Goal: Book appointment/travel/reservation

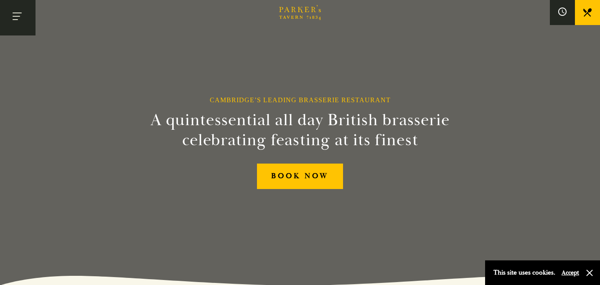
click at [17, 18] on button "Toggle navigation" at bounding box center [17, 17] width 35 height 35
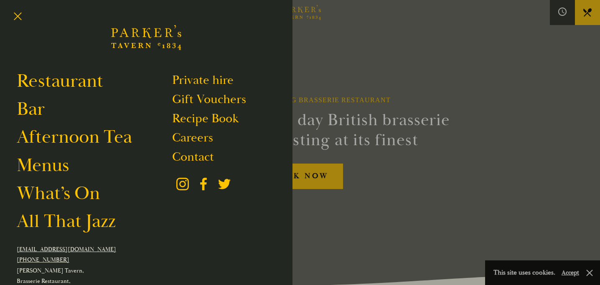
click at [308, 170] on div at bounding box center [300, 142] width 600 height 285
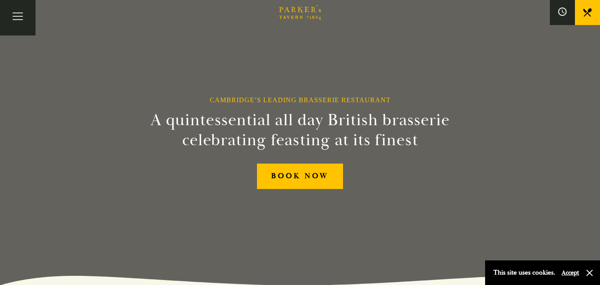
click at [308, 170] on link "BOOK NOW" at bounding box center [300, 176] width 86 height 25
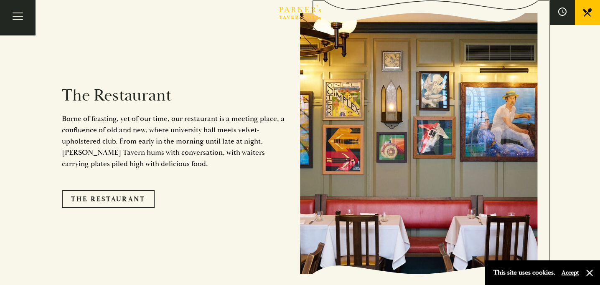
scroll to position [661, 0]
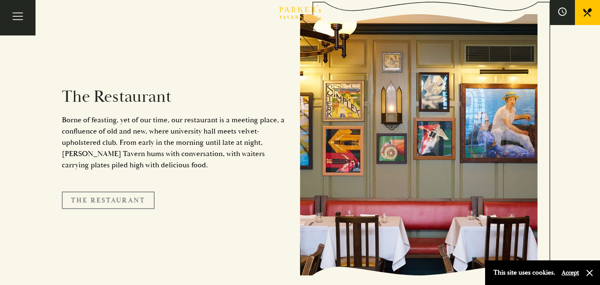
click at [116, 194] on link "The Restaurant" at bounding box center [108, 201] width 93 height 18
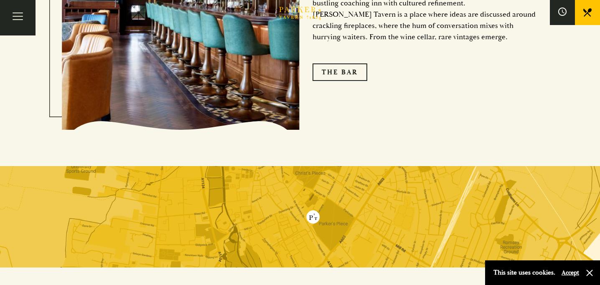
scroll to position [1606, 0]
